Goal: Information Seeking & Learning: Learn about a topic

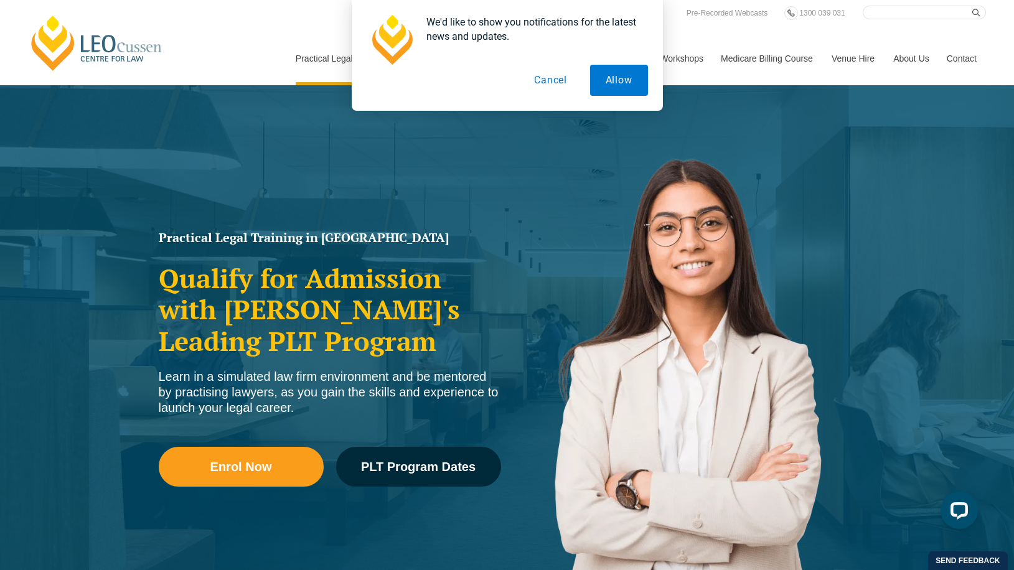
click at [551, 77] on button "Cancel" at bounding box center [551, 80] width 64 height 31
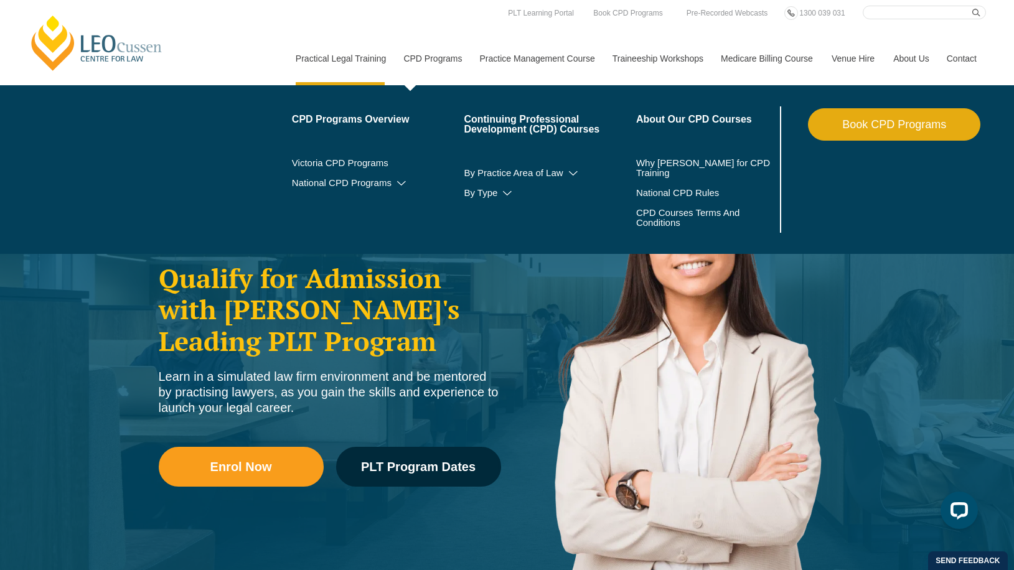
click at [428, 59] on link "CPD Programs" at bounding box center [432, 59] width 76 height 54
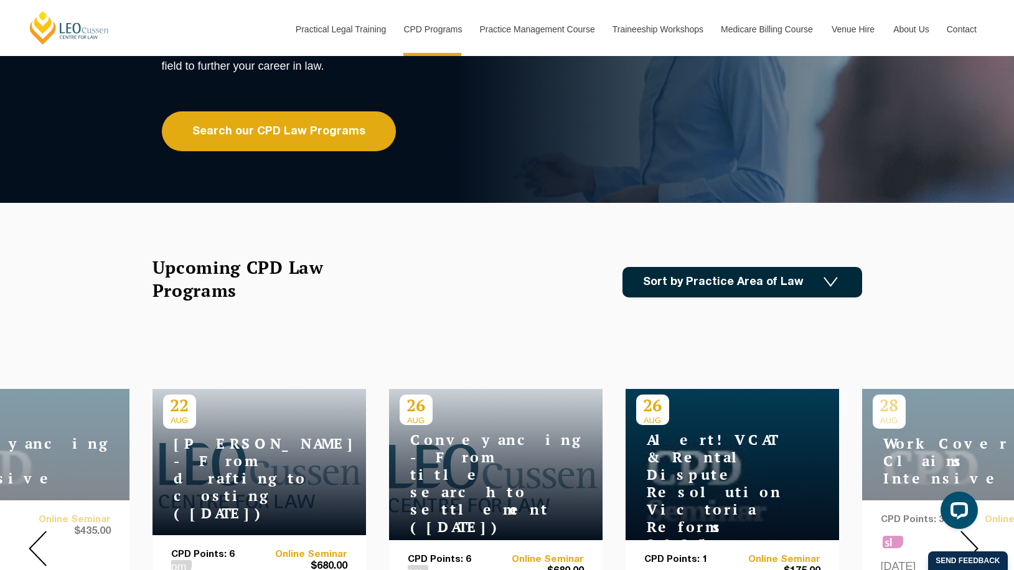
scroll to position [62, 0]
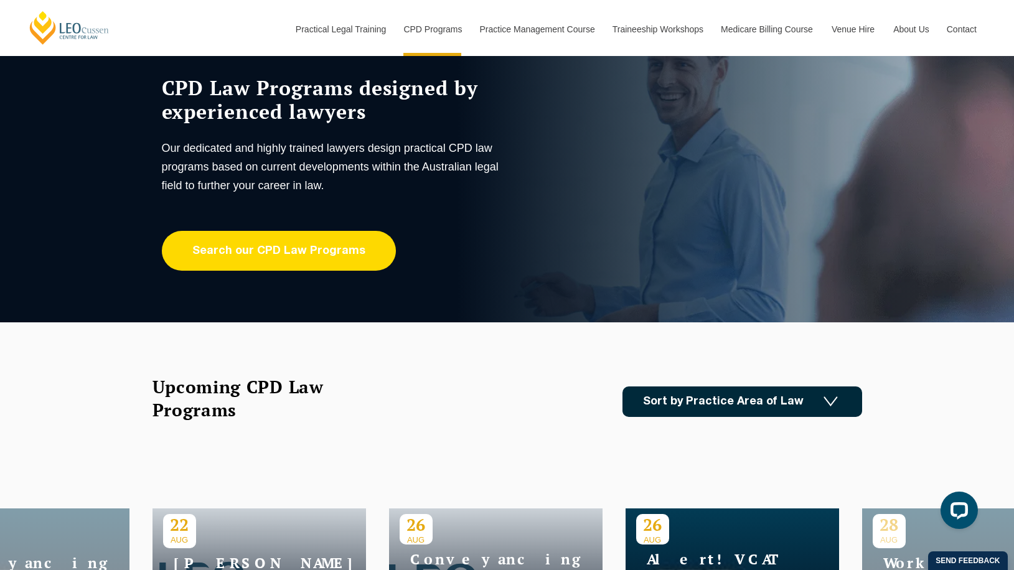
click at [290, 245] on link "Search our CPD Law Programs" at bounding box center [279, 251] width 234 height 40
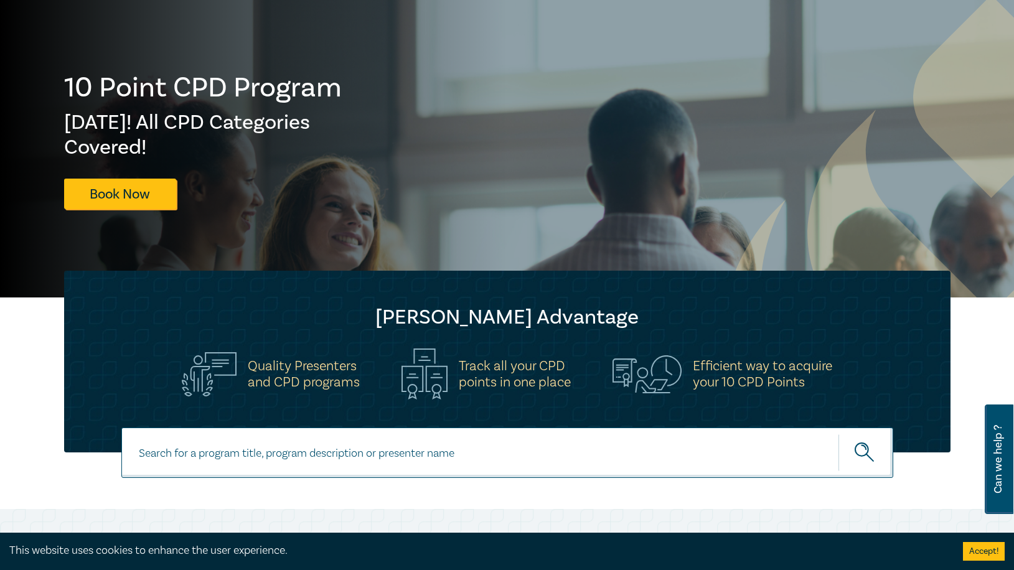
scroll to position [125, 0]
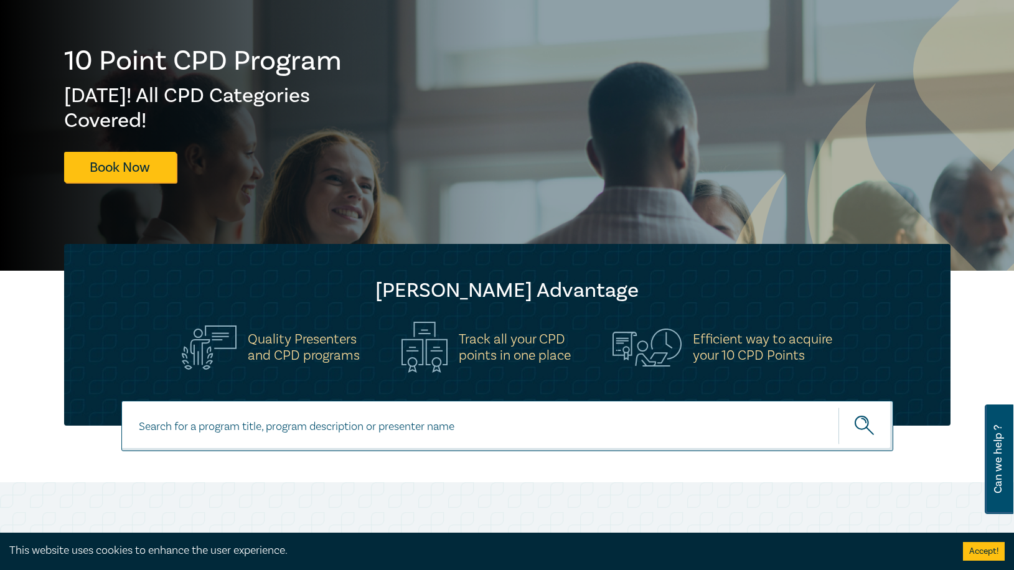
click at [264, 420] on input at bounding box center [507, 426] width 772 height 50
type input "family trust"
click at [857, 428] on icon "submit" at bounding box center [866, 427] width 22 height 22
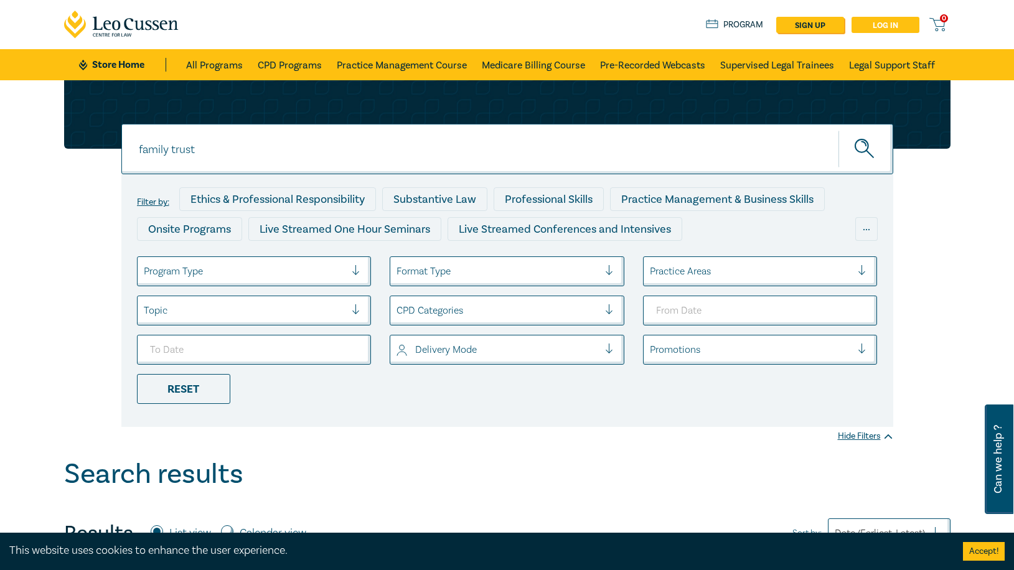
click at [891, 19] on link "Log in" at bounding box center [886, 25] width 68 height 16
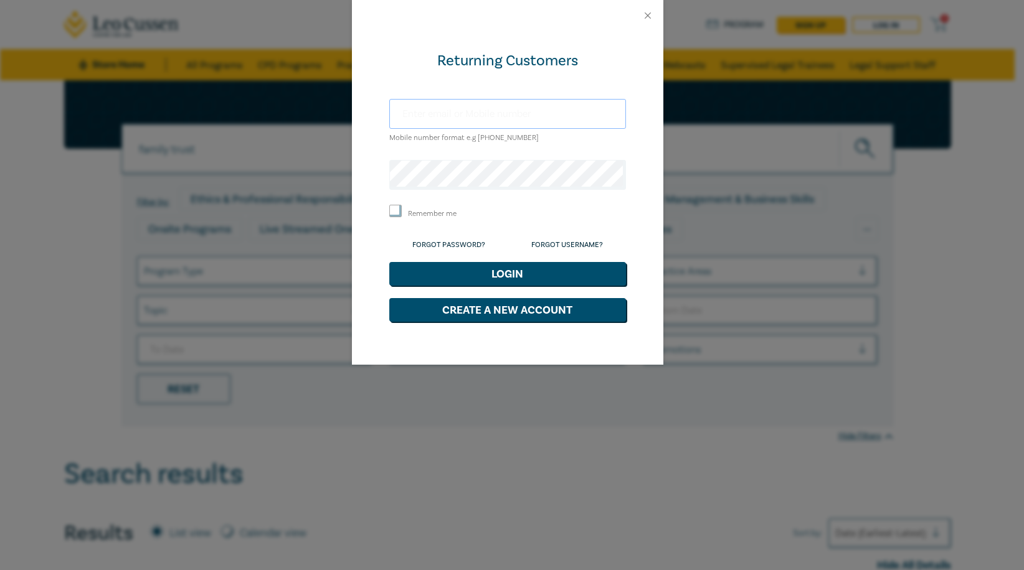
type input "[EMAIL_ADDRESS][DOMAIN_NAME]"
click at [531, 280] on button "Login" at bounding box center [507, 274] width 237 height 24
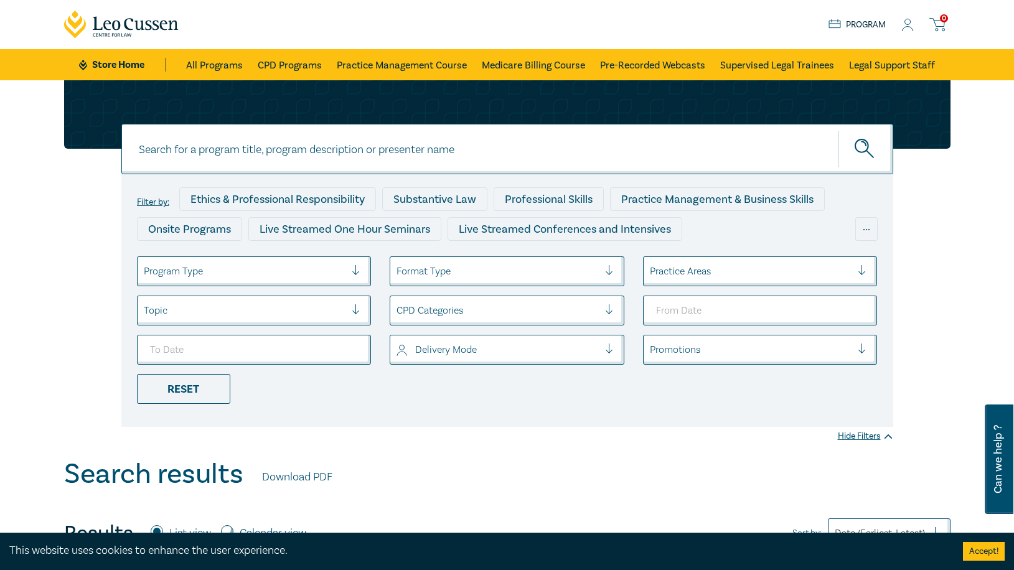
click at [905, 25] on icon at bounding box center [908, 25] width 12 height 13
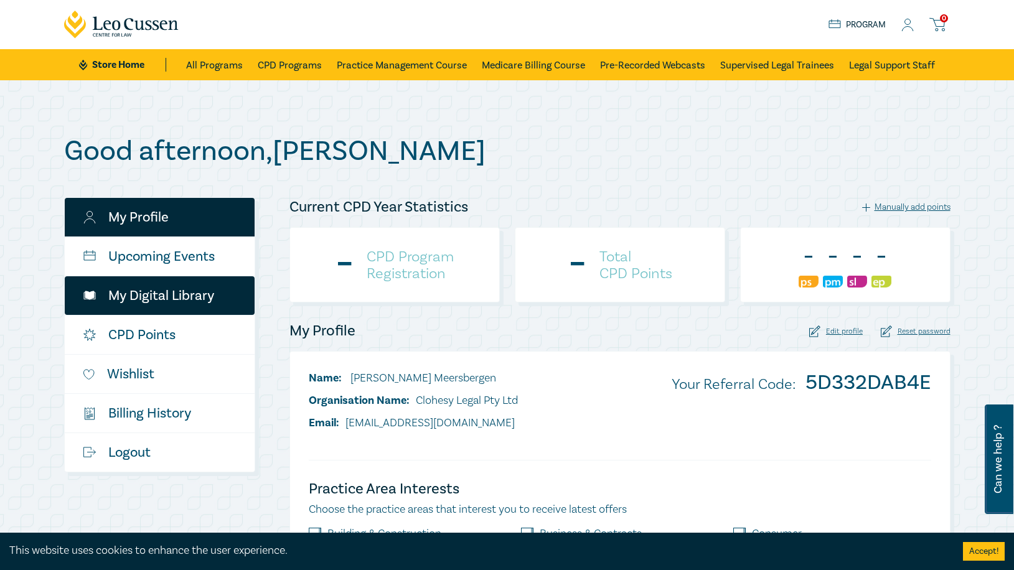
click at [153, 297] on link "My Digital Library" at bounding box center [160, 295] width 190 height 39
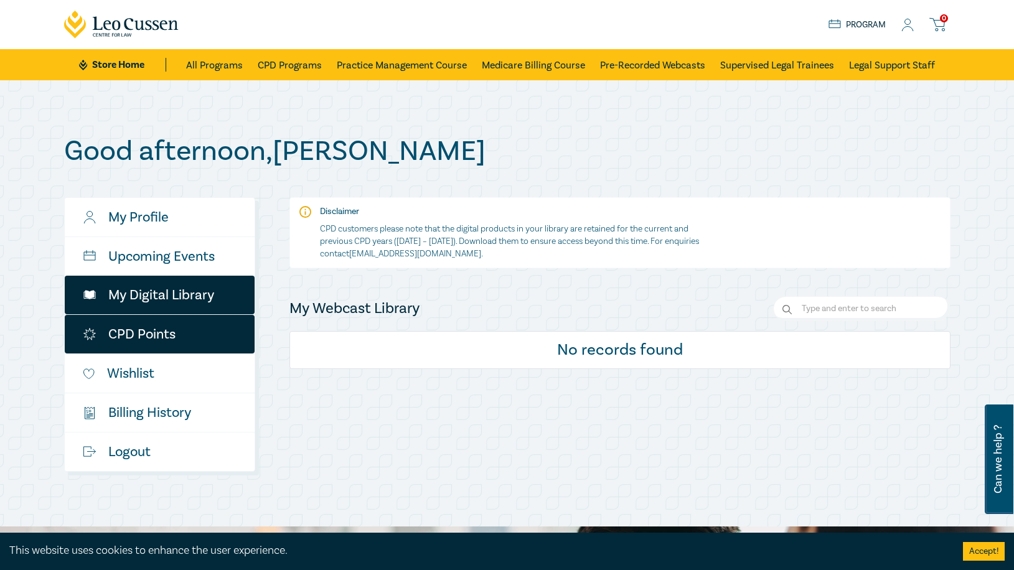
click at [138, 332] on link "CPD Points" at bounding box center [160, 334] width 190 height 39
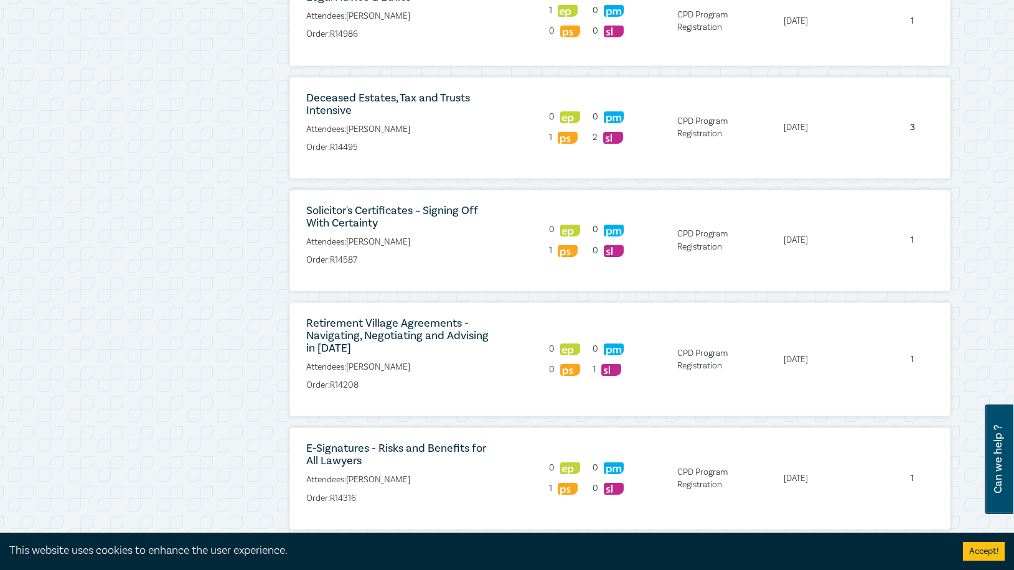
scroll to position [1245, 0]
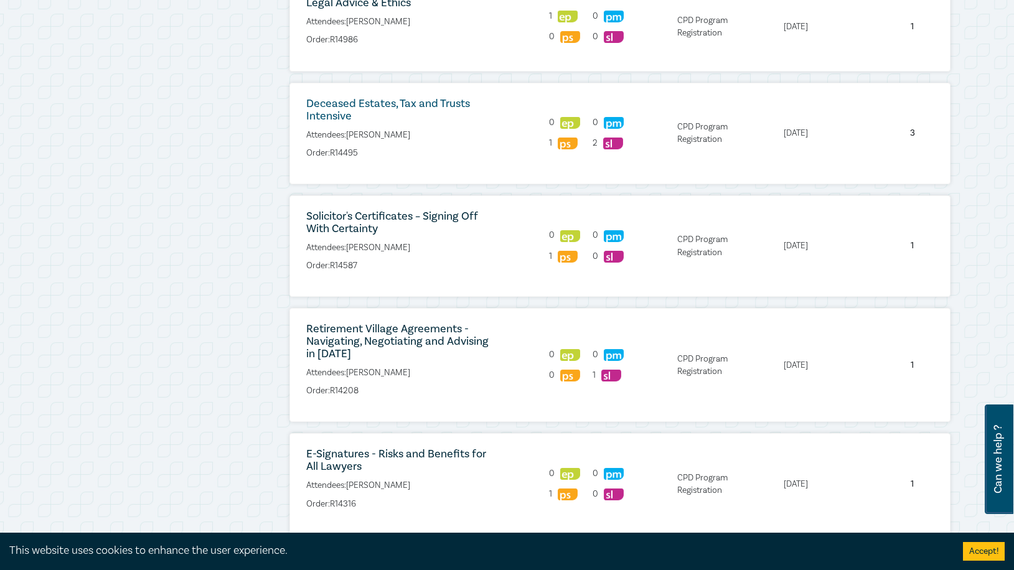
click at [360, 99] on link "Deceased Estates, Tax and Trusts Intensive" at bounding box center [388, 110] width 164 height 27
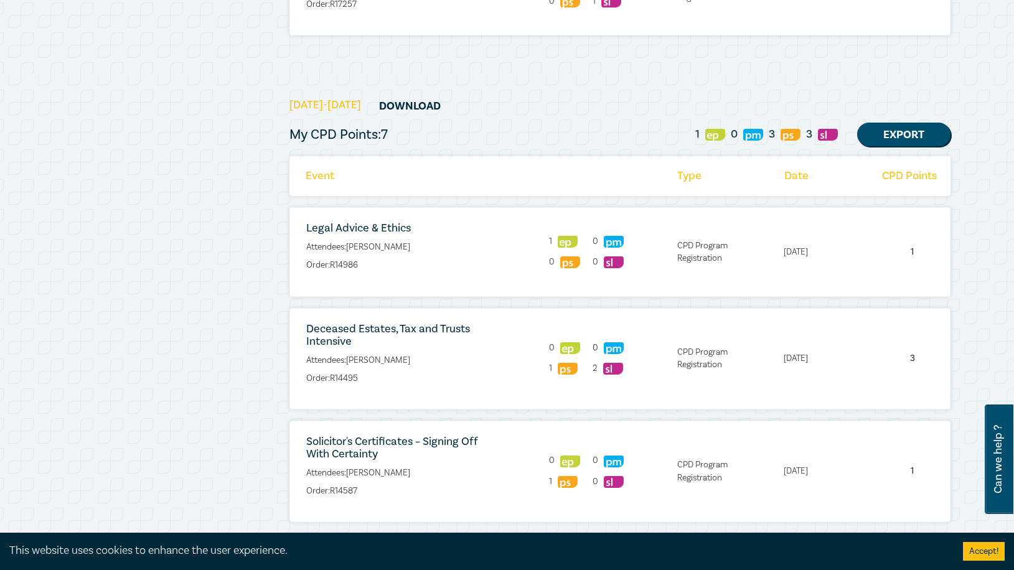
scroll to position [1061, 0]
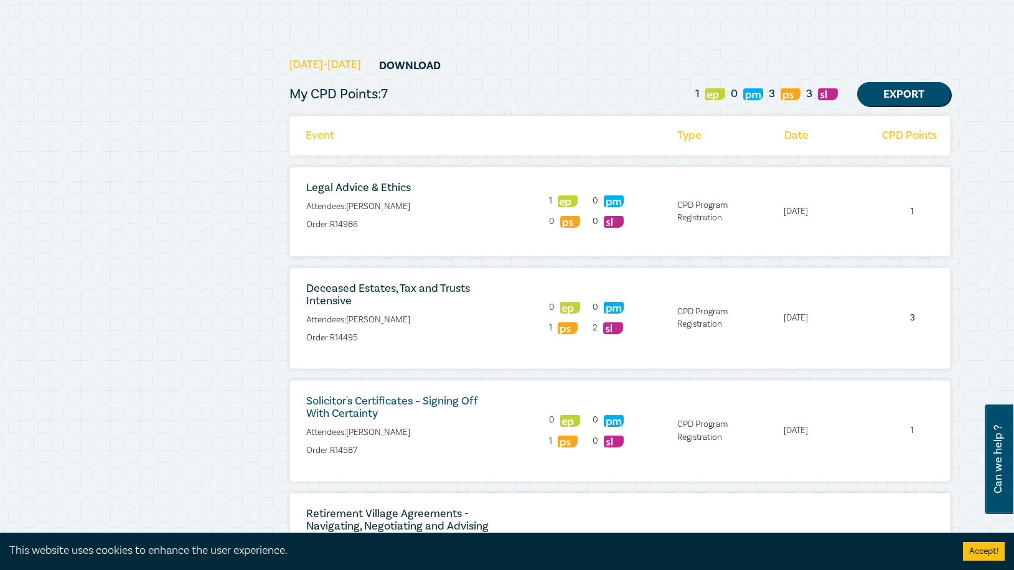
click at [331, 407] on link "Solicitor's Certificates – Signing Off With Certainty" at bounding box center [392, 407] width 172 height 27
